Goal: Use online tool/utility: Utilize a website feature to perform a specific function

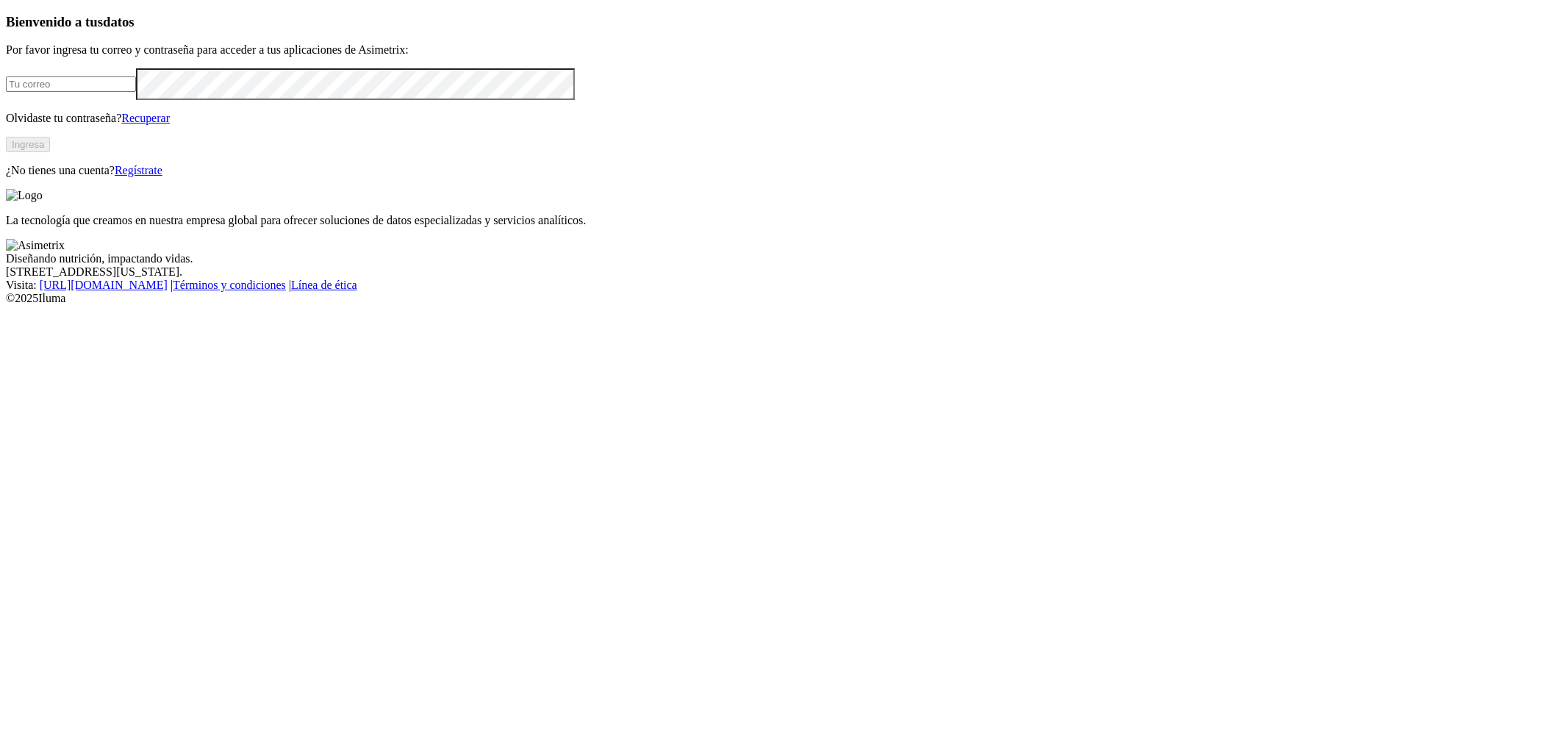
type input "[PERSON_NAME][EMAIL_ADDRESS][DOMAIN_NAME]"
click at [50, 153] on button "Ingresa" at bounding box center [28, 144] width 44 height 15
